Goal: Navigation & Orientation: Find specific page/section

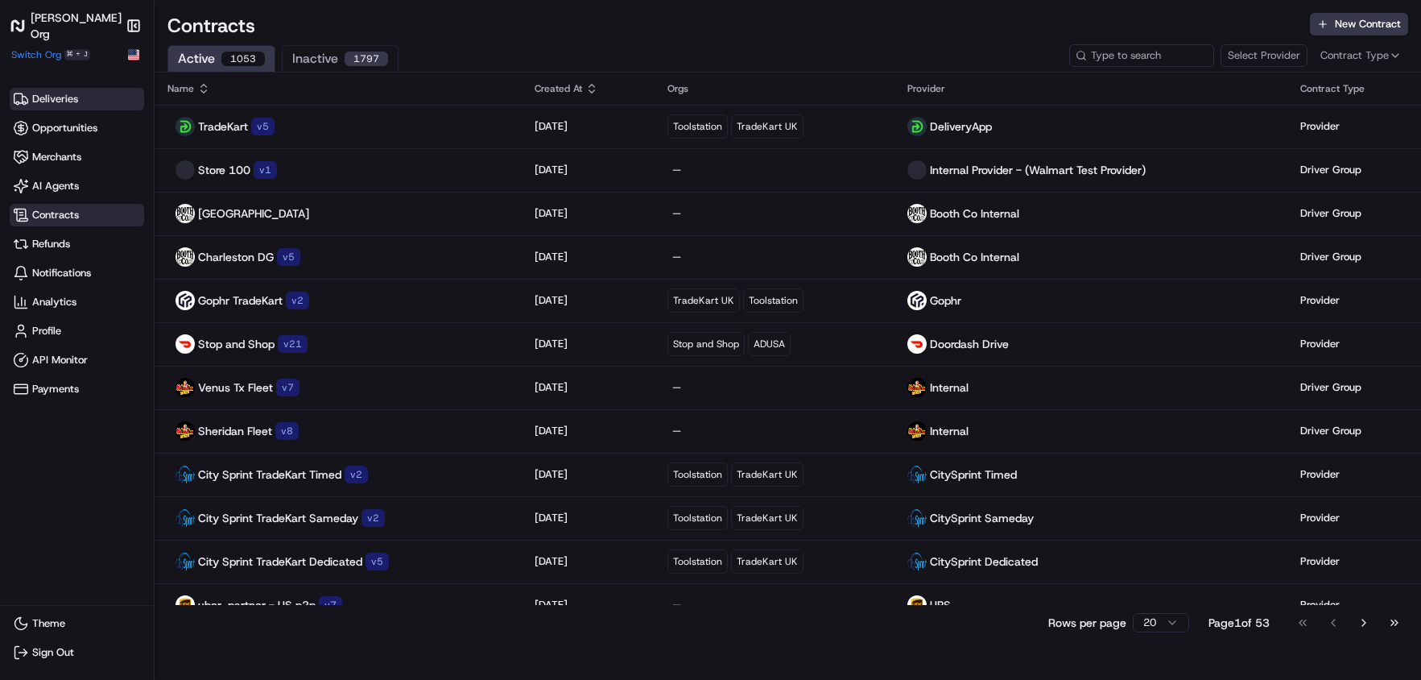
click at [56, 104] on span "Deliveries" at bounding box center [55, 99] width 46 height 14
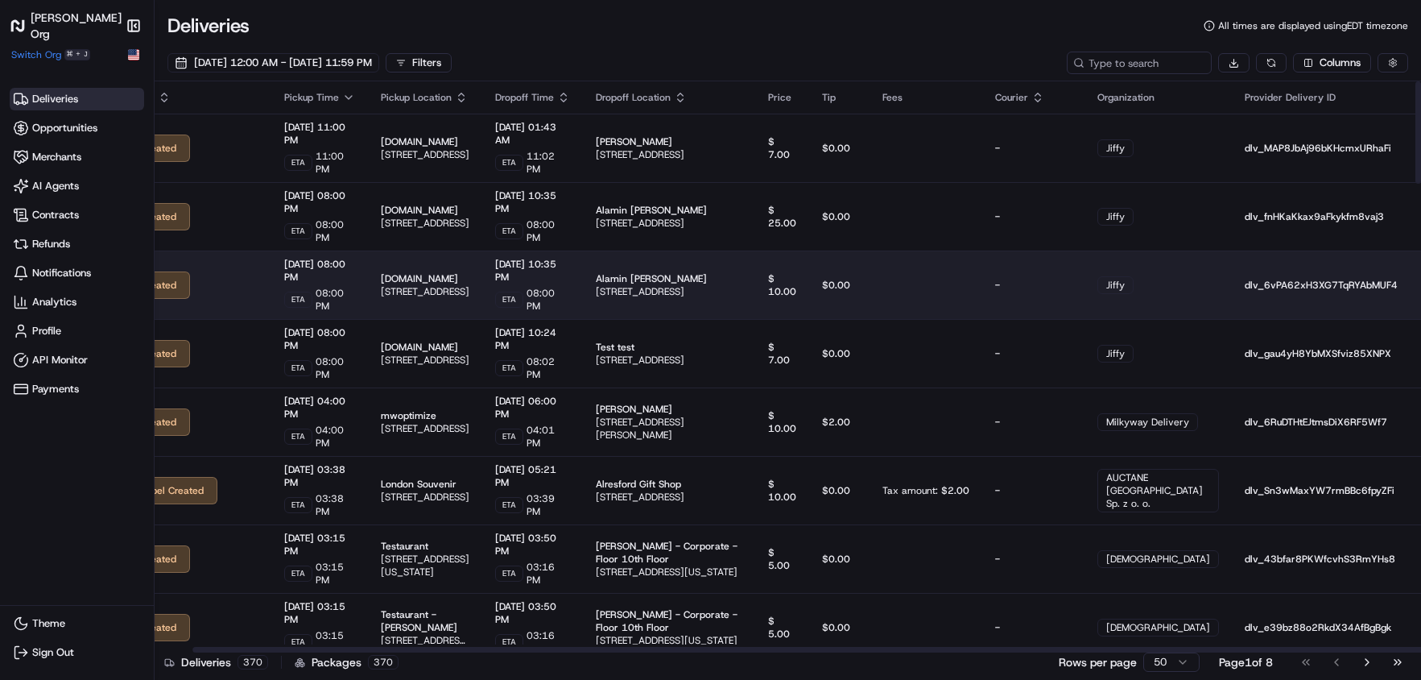
scroll to position [0, 93]
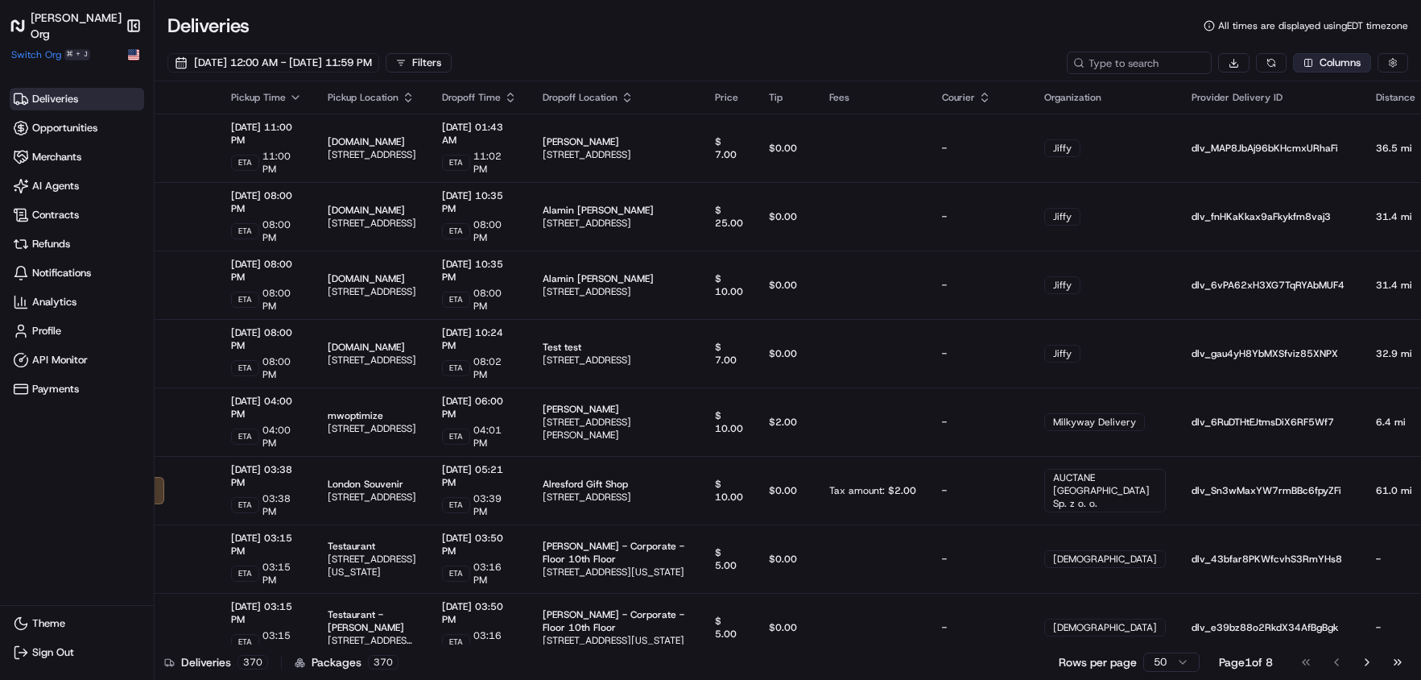
click at [1323, 63] on html "[PERSON_NAME] Org Make sidebar auto shrink Switch Org ⌘ + J Deliveries Opportun…" at bounding box center [710, 340] width 1421 height 680
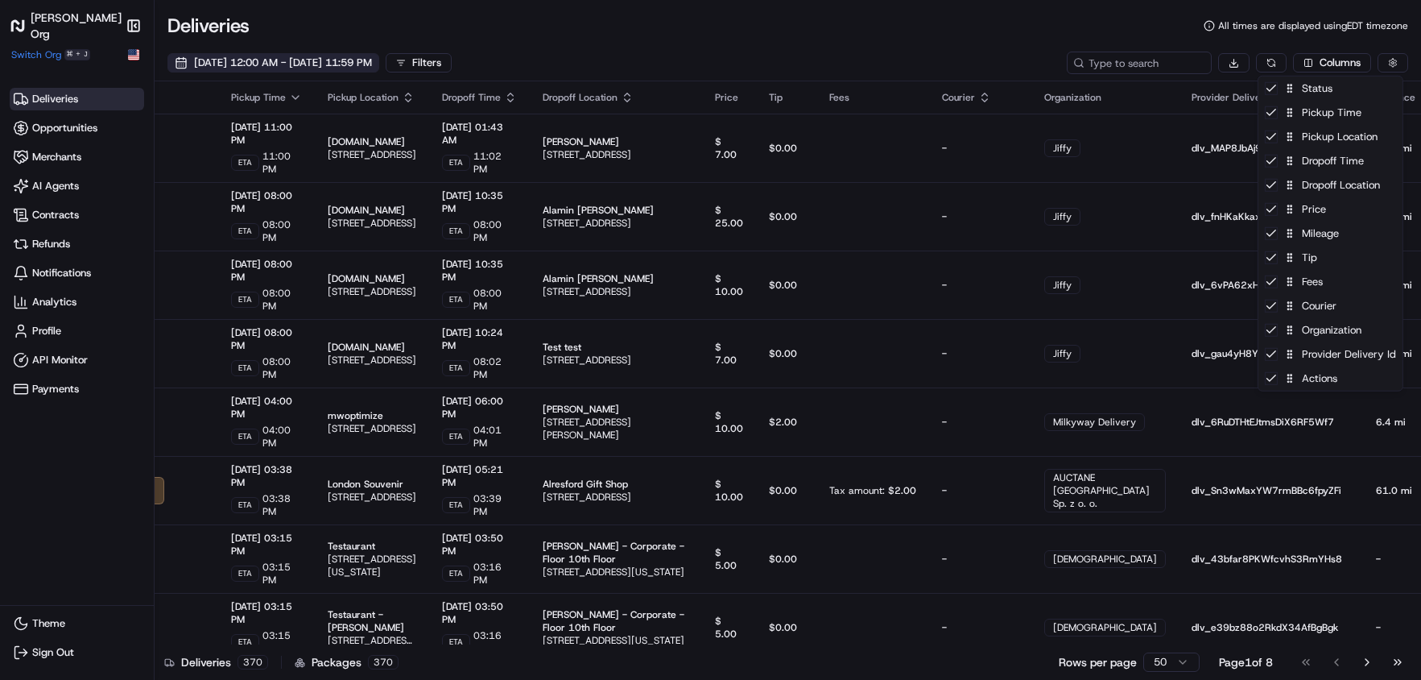
click at [369, 58] on html "[PERSON_NAME] Org Make sidebar auto shrink Switch Org ⌘ + J Deliveries Opportun…" at bounding box center [710, 340] width 1421 height 680
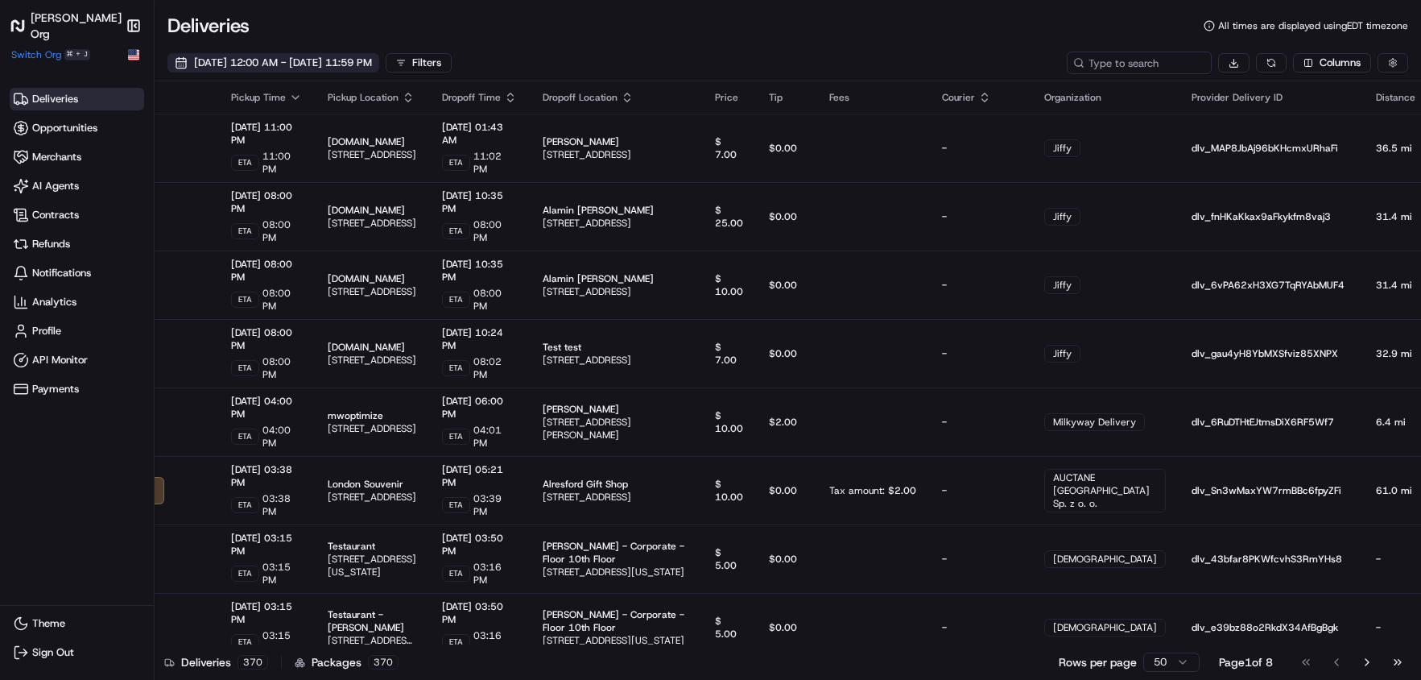
click at [365, 58] on span "[DATE] 12:00 AM - [DATE] 11:59 PM" at bounding box center [283, 63] width 178 height 14
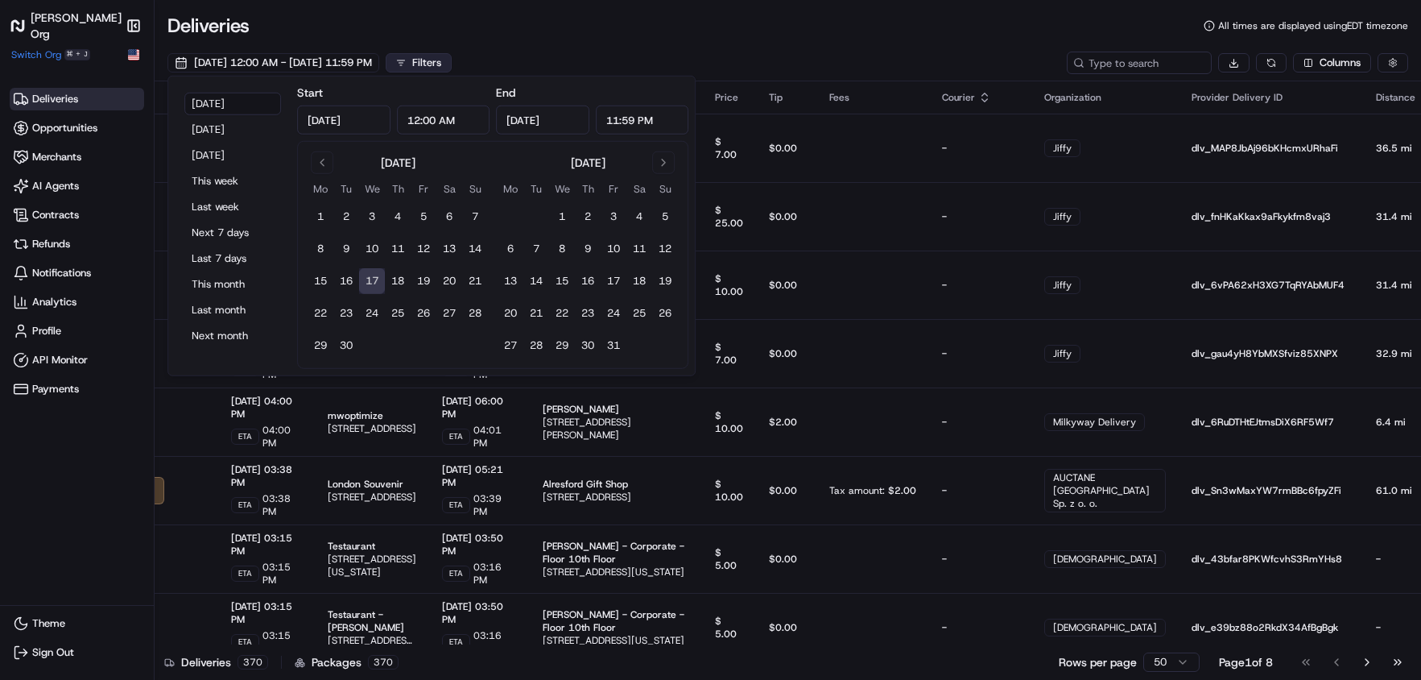
click at [441, 66] on div "Filters" at bounding box center [426, 63] width 29 height 14
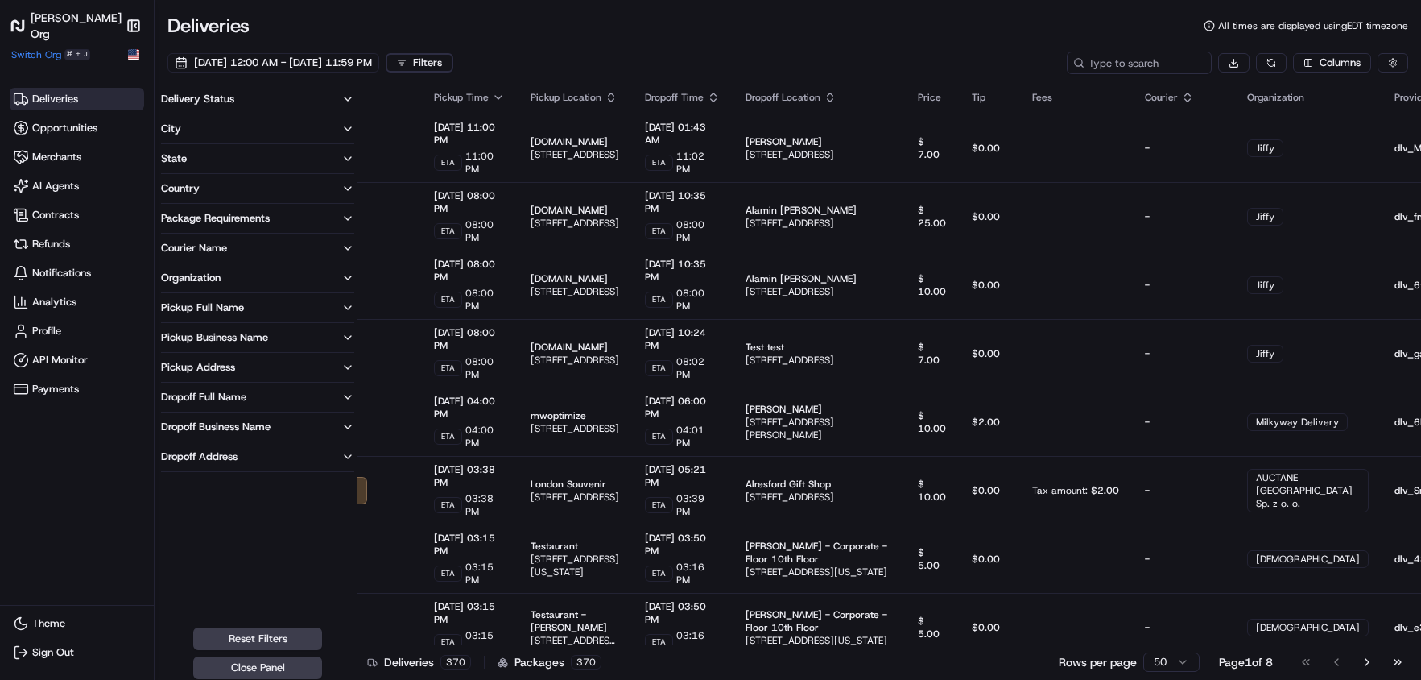
click at [198, 101] on div "Delivery Status" at bounding box center [197, 99] width 73 height 14
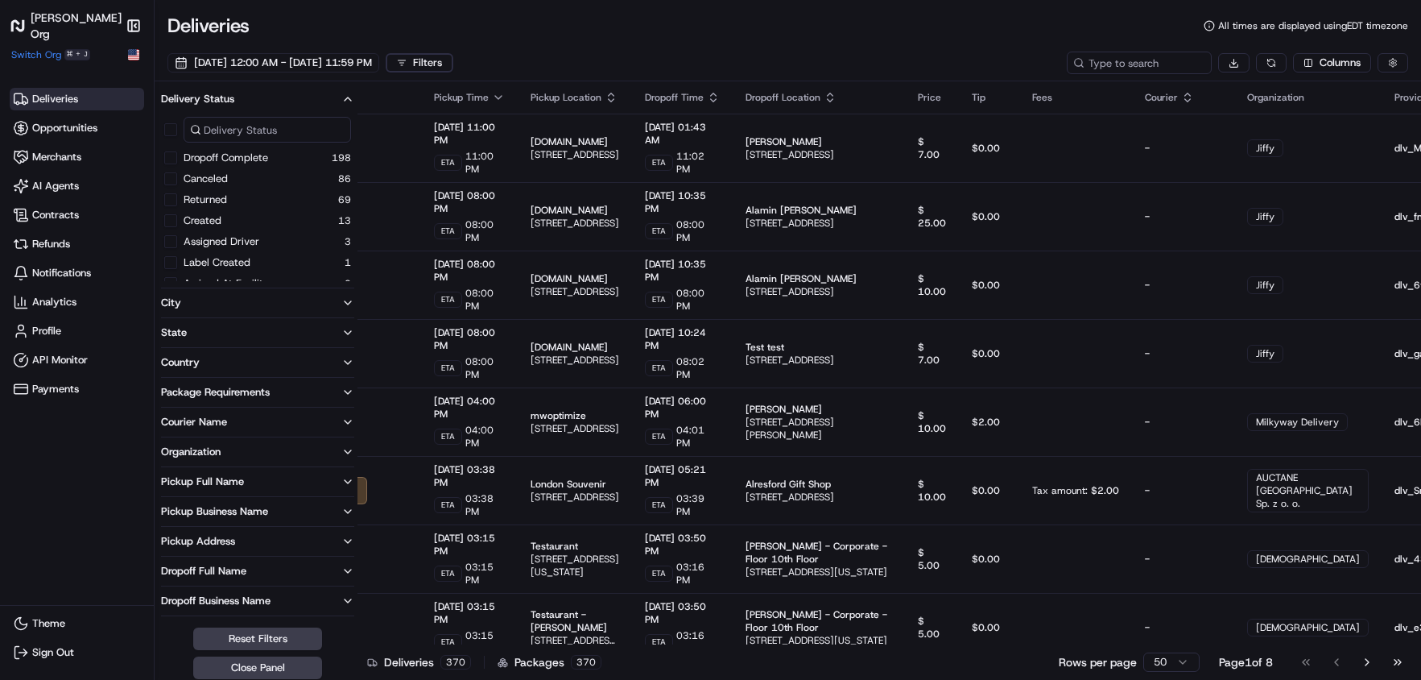
scroll to position [24, 0]
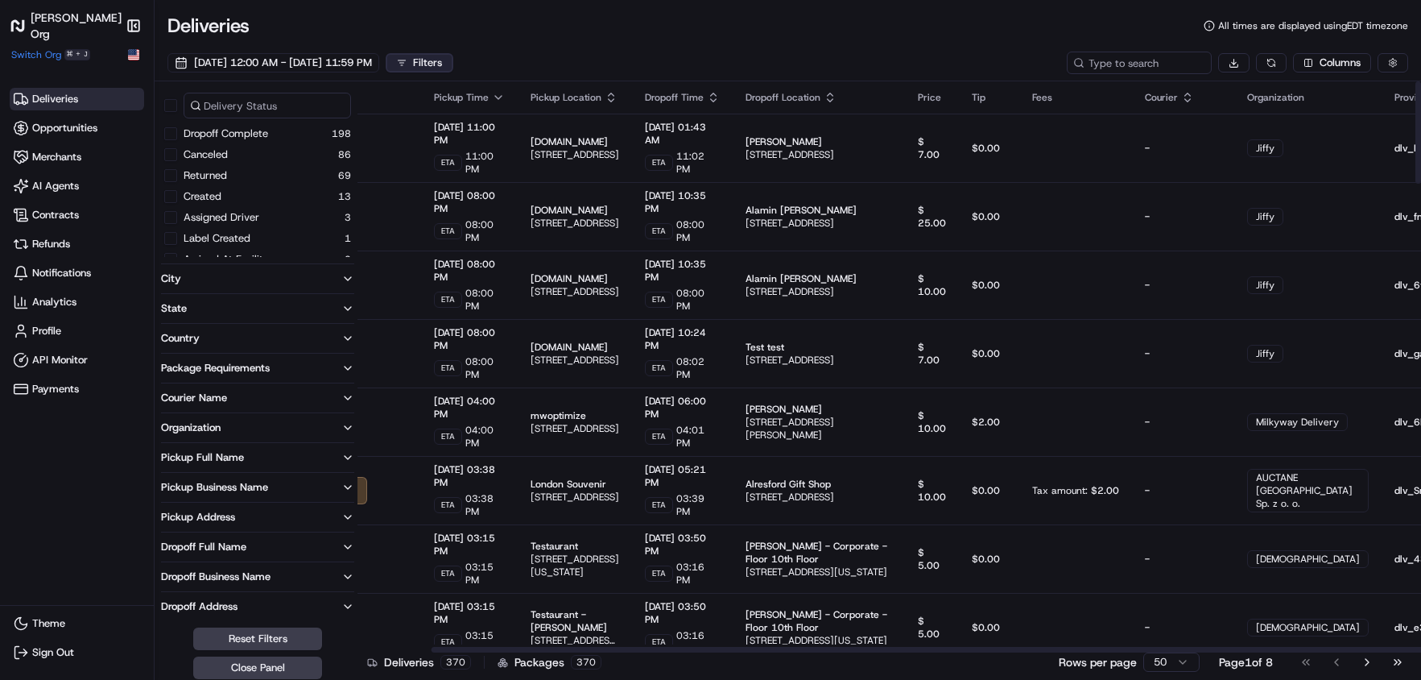
click at [453, 55] on button "Filters" at bounding box center [420, 62] width 68 height 19
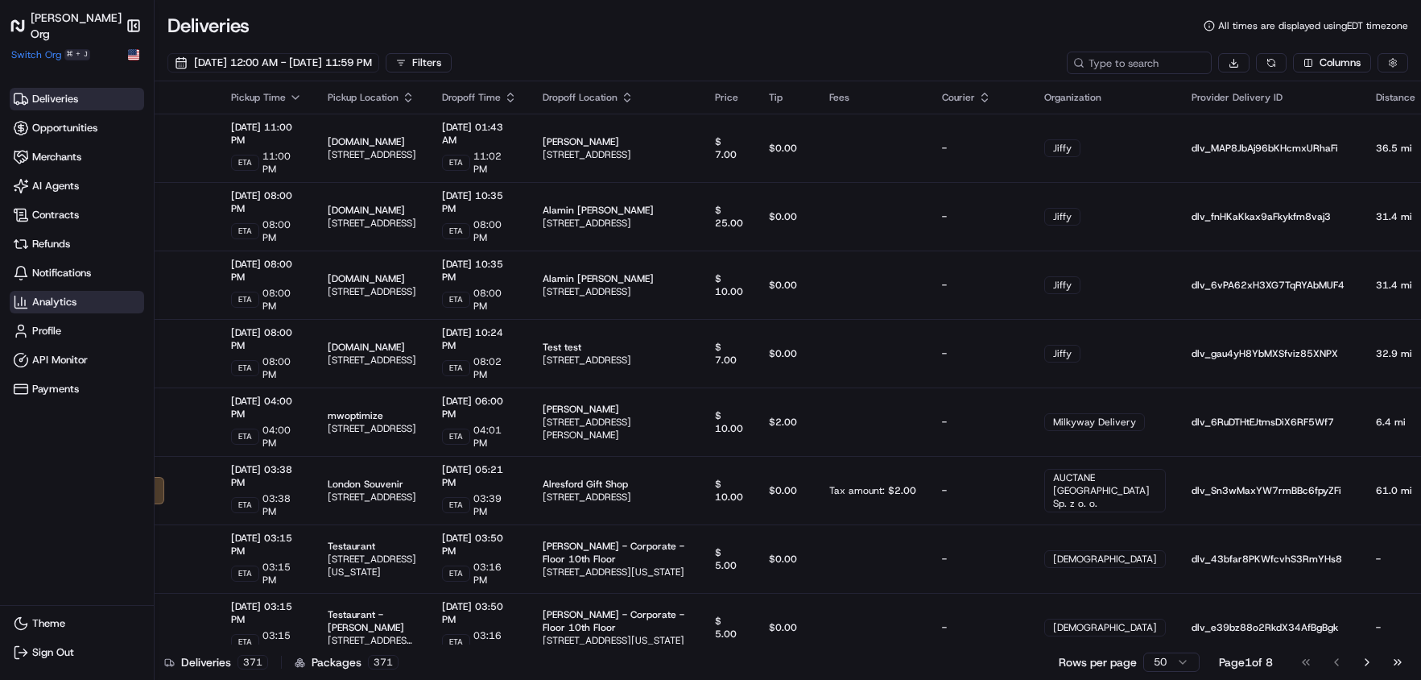
click at [61, 304] on span "Analytics" at bounding box center [54, 302] width 44 height 14
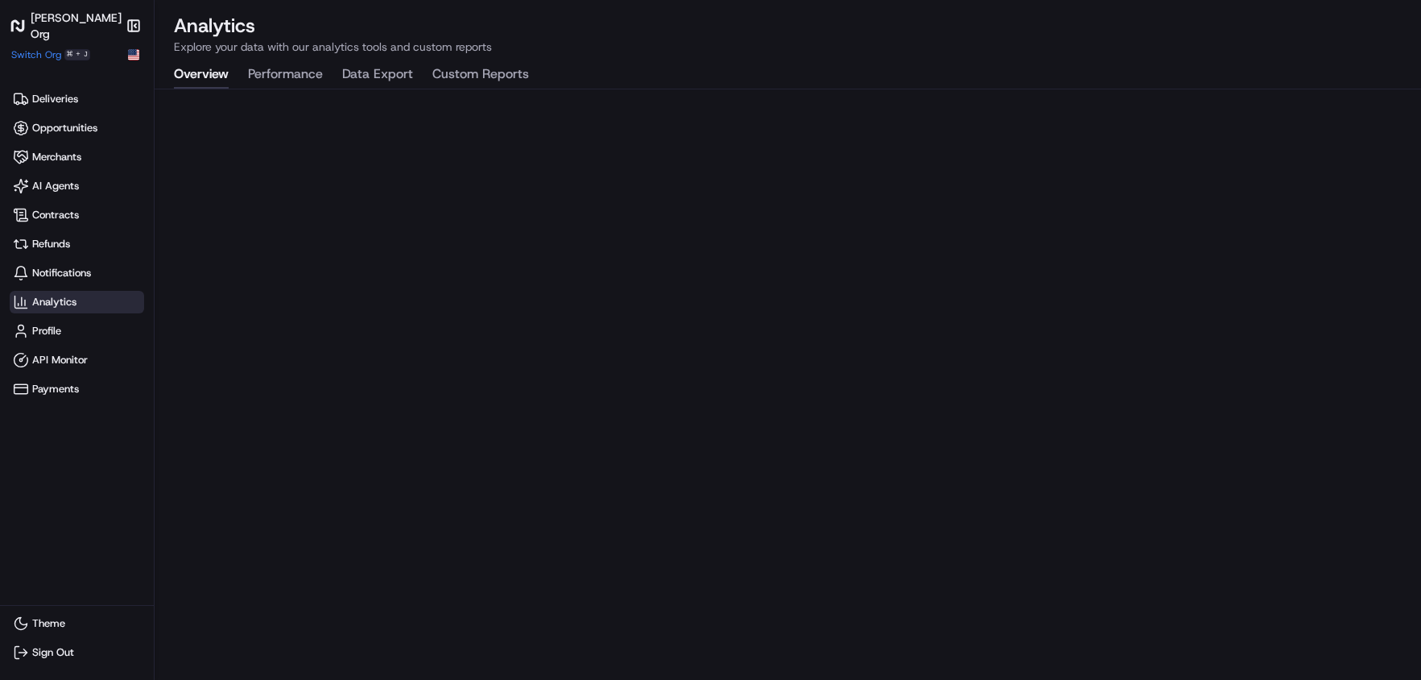
click at [274, 74] on button "Performance" at bounding box center [285, 74] width 75 height 27
